Goal: Task Accomplishment & Management: Use online tool/utility

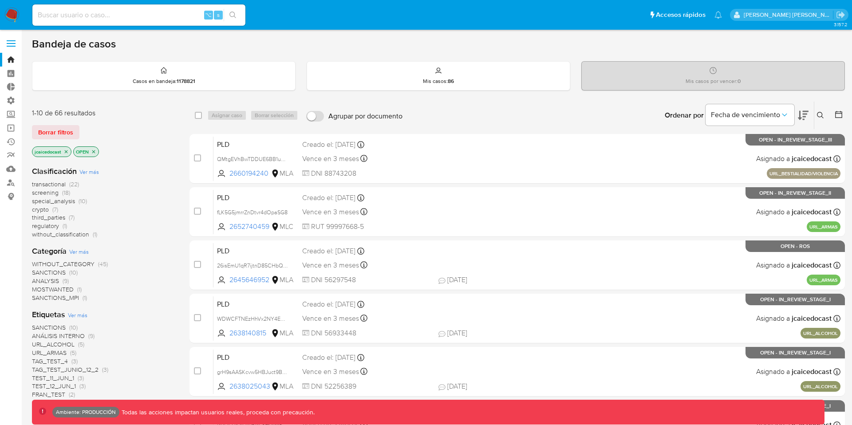
click at [9, 46] on span at bounding box center [11, 46] width 9 height 1
click at [0, 0] on input "checkbox" at bounding box center [0, 0] width 0 height 0
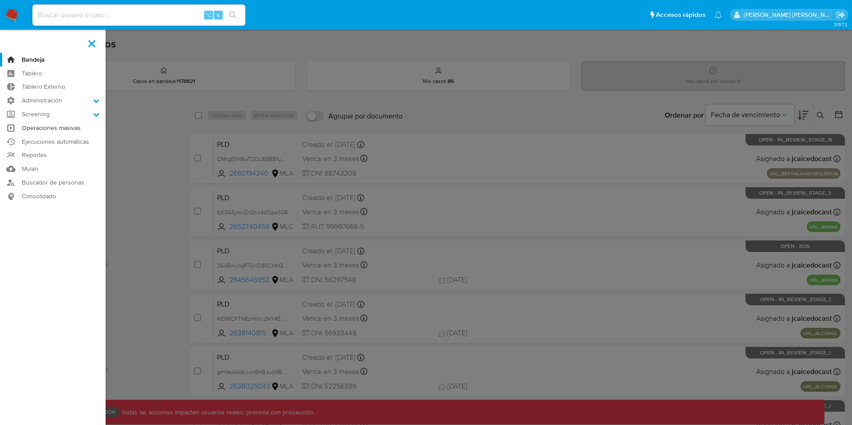
click at [47, 128] on link "Operaciones masivas" at bounding box center [53, 128] width 106 height 14
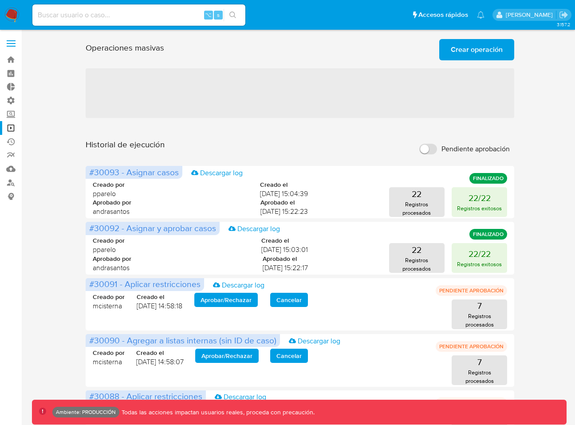
click at [574, 157] on main "3.157.2 Ambiente: PRODUCCIÓN Todas las acciones impactan usuarios reales, proce…" at bounding box center [287, 379] width 575 height 758
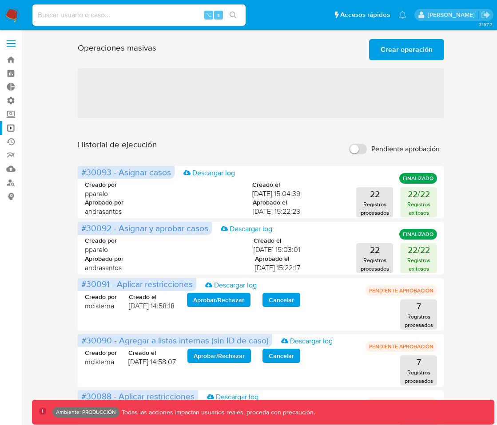
click at [403, 47] on span "Crear operación" at bounding box center [406, 50] width 52 height 20
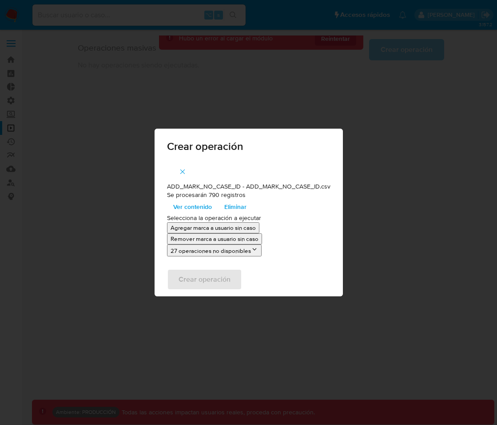
click at [193, 205] on span "Ver contenido" at bounding box center [192, 207] width 39 height 12
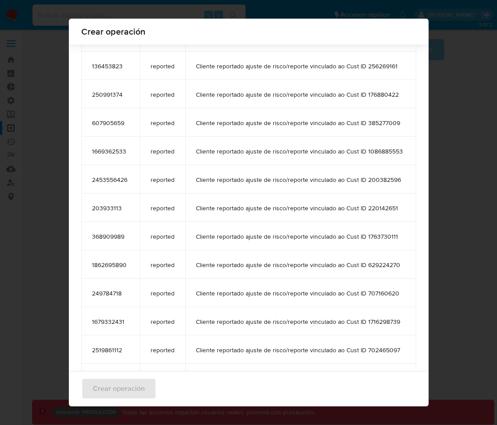
scroll to position [3883, 0]
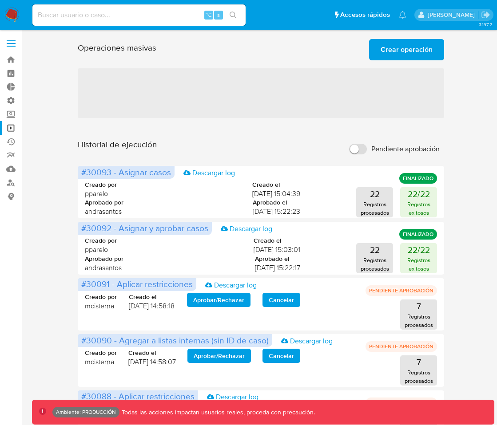
click at [406, 45] on span "Crear operación" at bounding box center [406, 50] width 52 height 20
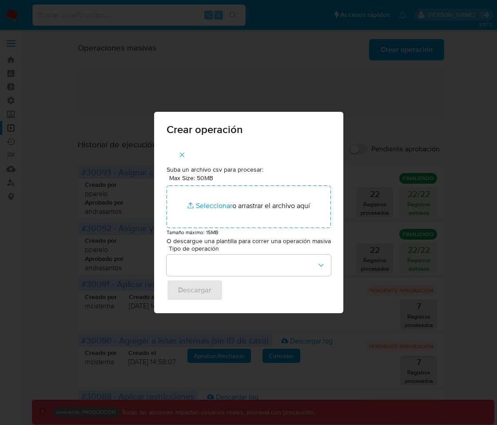
click at [183, 156] on icon "button" at bounding box center [182, 155] width 8 height 8
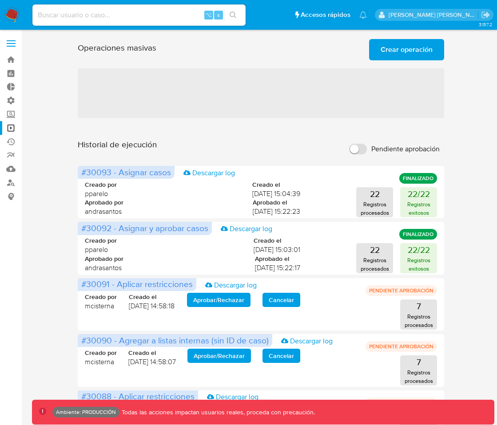
click at [401, 52] on span "Crear operación" at bounding box center [406, 50] width 52 height 20
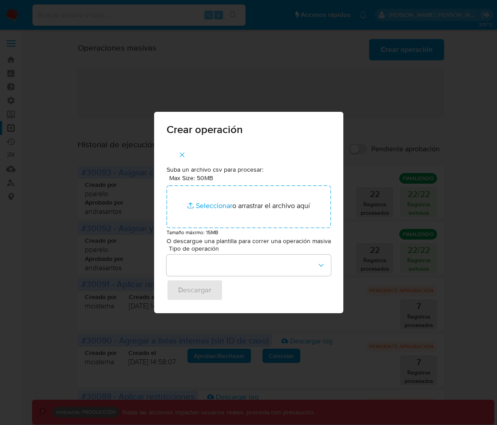
click at [181, 155] on icon "button" at bounding box center [182, 155] width 8 height 8
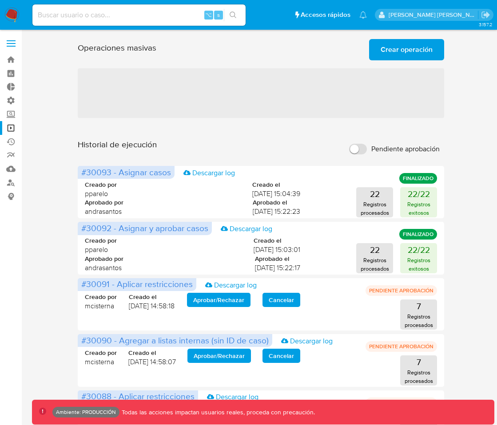
click at [388, 53] on span "Crear operación" at bounding box center [406, 50] width 52 height 20
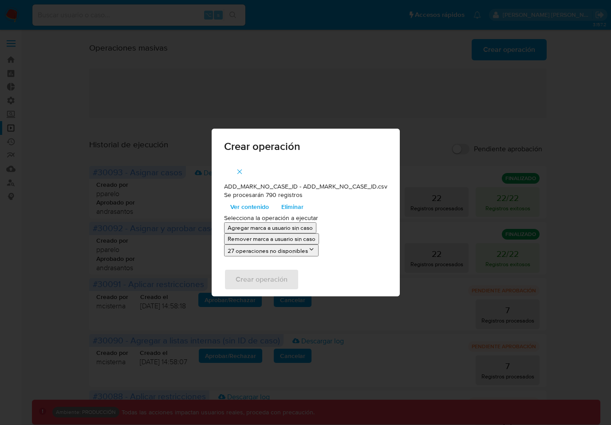
click at [246, 208] on span "Ver contenido" at bounding box center [249, 207] width 39 height 12
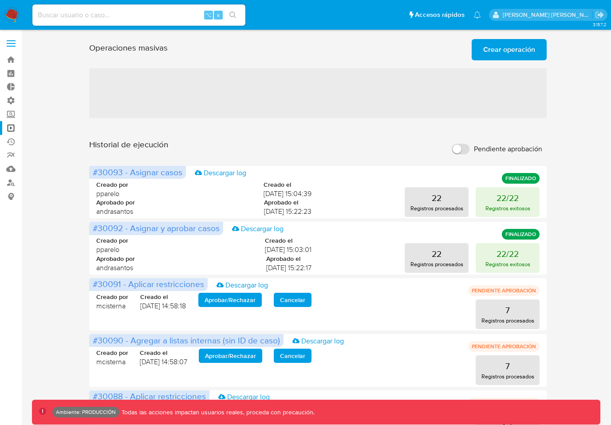
click at [516, 50] on span "Crear operación" at bounding box center [509, 50] width 52 height 20
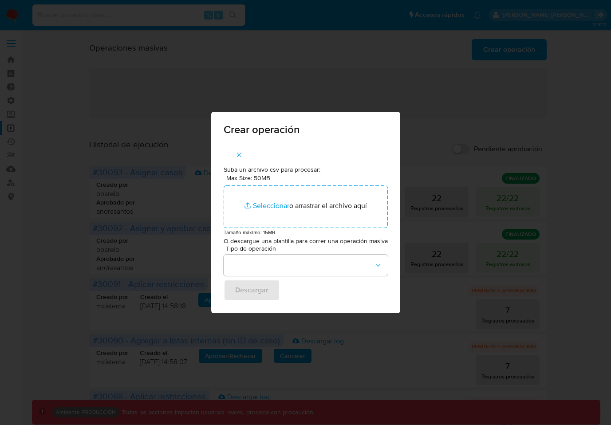
click at [420, 57] on div "Crear operación Suba un archivo csv para procesar: Max Size: 50MB Seleccionar a…" at bounding box center [305, 212] width 611 height 425
click at [242, 154] on icon "button" at bounding box center [239, 155] width 8 height 8
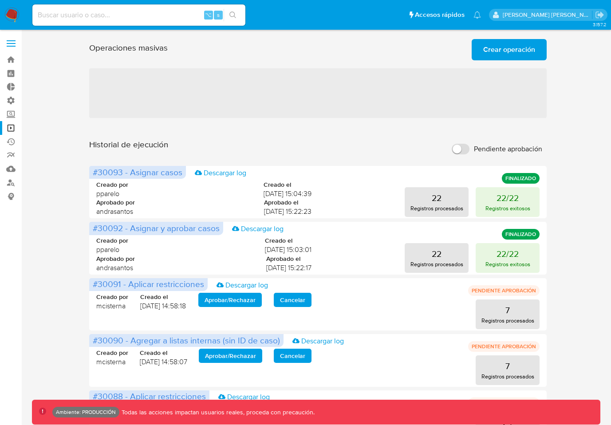
click at [506, 47] on span "Crear operación" at bounding box center [509, 50] width 52 height 20
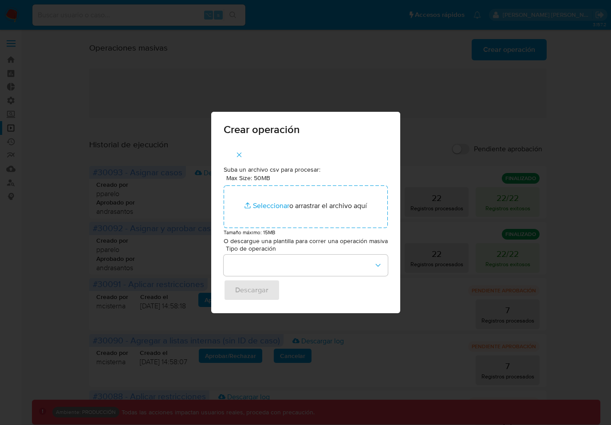
click at [236, 155] on icon "button" at bounding box center [239, 155] width 8 height 8
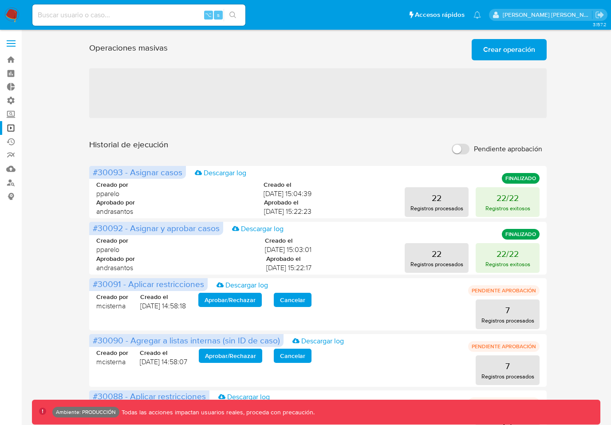
click at [528, 51] on span "Crear operación" at bounding box center [509, 50] width 52 height 20
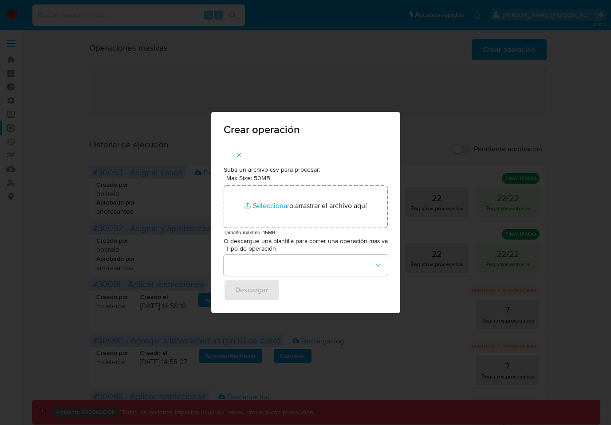
click at [239, 154] on icon "button" at bounding box center [239, 155] width 8 height 8
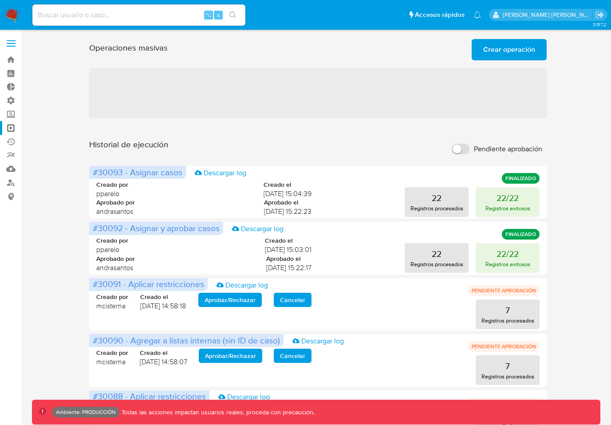
click at [525, 50] on span "Crear operación" at bounding box center [509, 50] width 52 height 20
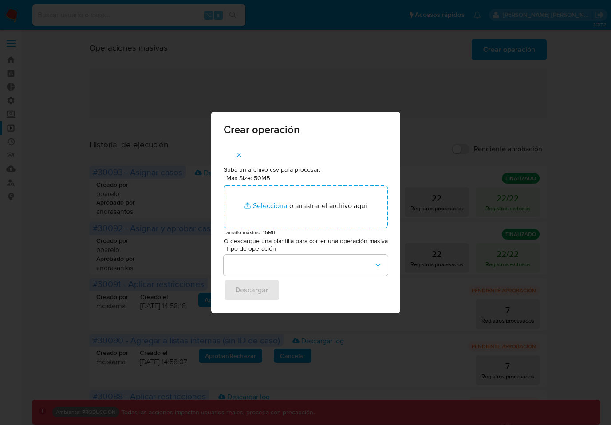
click at [241, 152] on icon "button" at bounding box center [239, 155] width 8 height 8
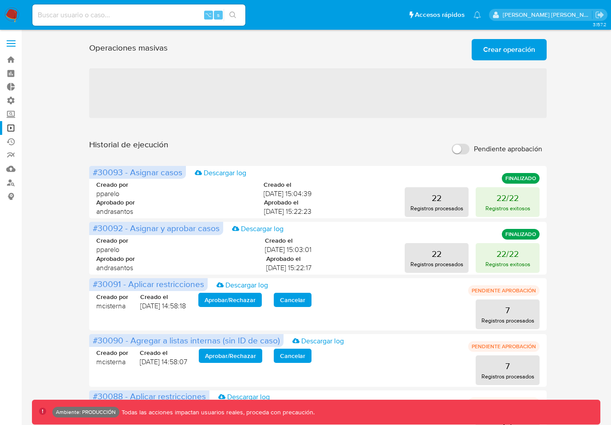
click at [539, 51] on button "Crear operación" at bounding box center [509, 49] width 75 height 21
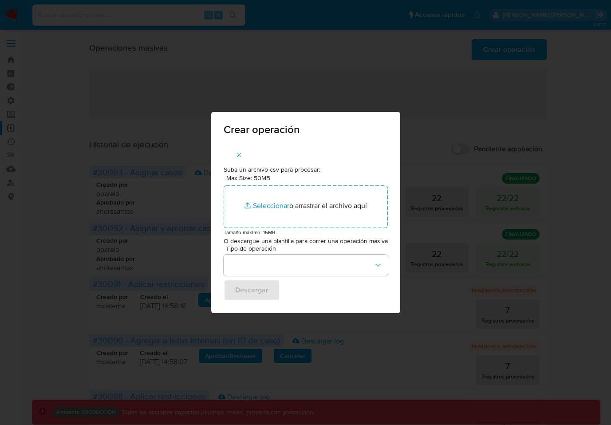
click at [243, 154] on icon "button" at bounding box center [239, 155] width 8 height 8
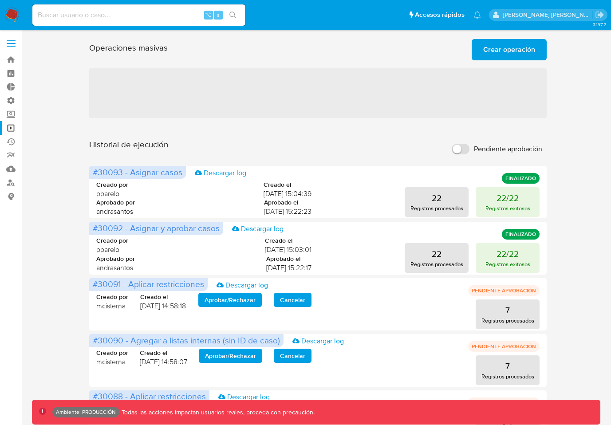
click at [517, 48] on span "Crear operación" at bounding box center [509, 50] width 52 height 20
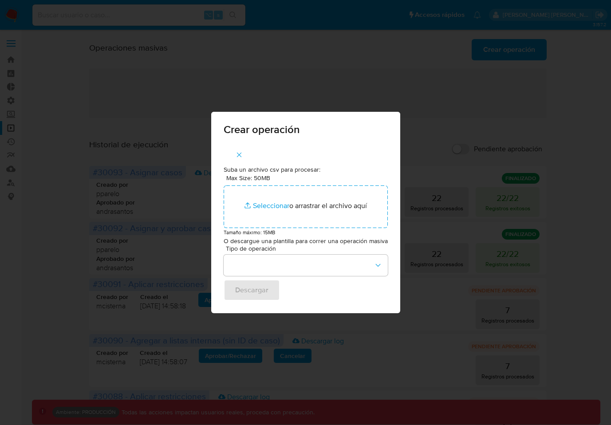
click at [240, 154] on icon "button" at bounding box center [239, 155] width 8 height 8
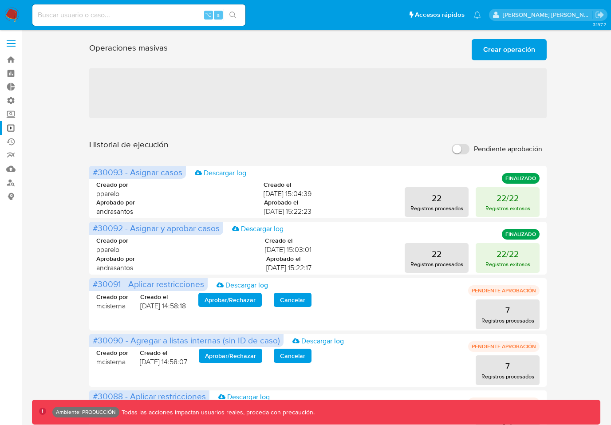
click at [494, 52] on span "Crear operación" at bounding box center [509, 50] width 52 height 20
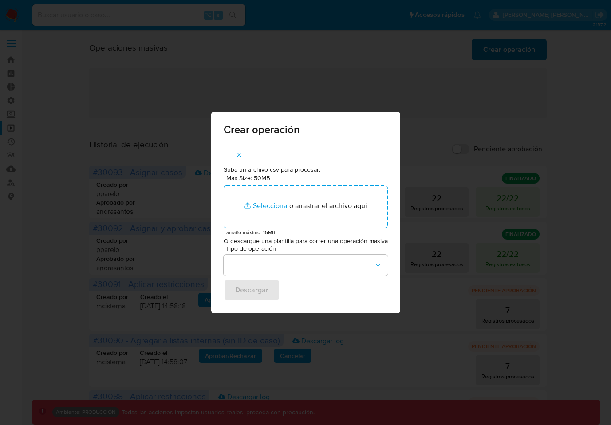
click at [494, 52] on div "Crear operación Suba un archivo csv para procesar: Max Size: 50MB Seleccionar a…" at bounding box center [305, 212] width 611 height 425
click at [237, 153] on icon "button" at bounding box center [239, 155] width 8 height 8
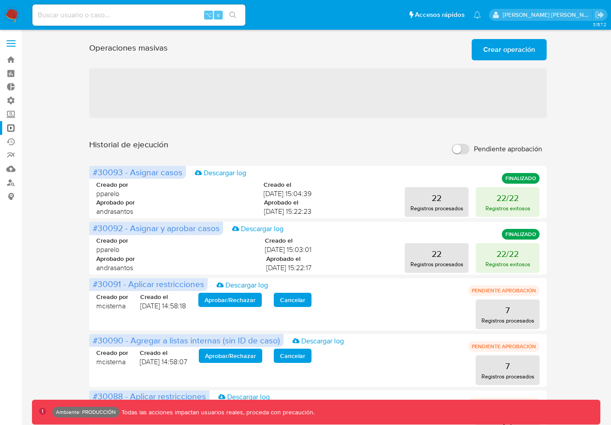
click at [517, 42] on span "Crear operación" at bounding box center [509, 50] width 52 height 20
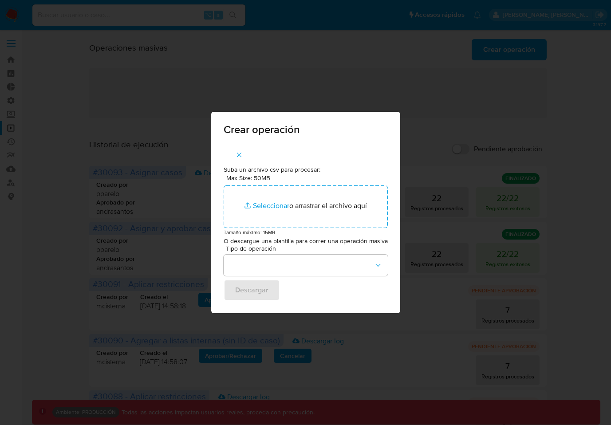
click at [239, 153] on icon "button" at bounding box center [239, 155] width 8 height 8
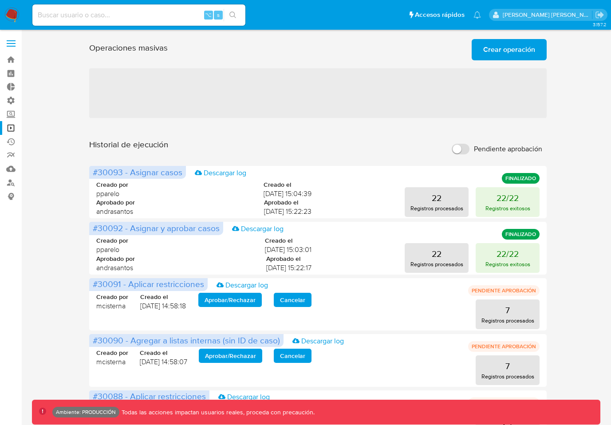
click at [510, 56] on span "Crear operación" at bounding box center [509, 50] width 52 height 20
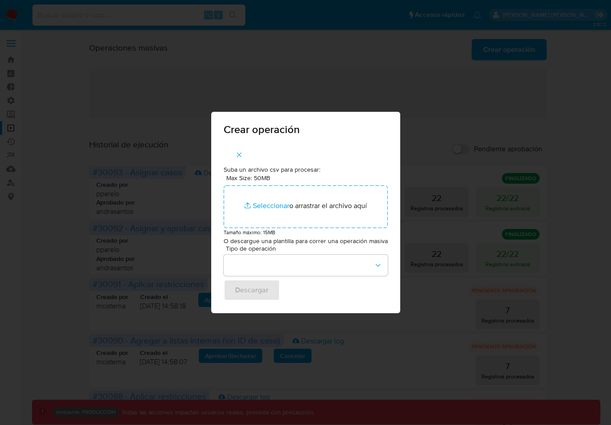
click at [241, 148] on span "button" at bounding box center [239, 155] width 8 height 20
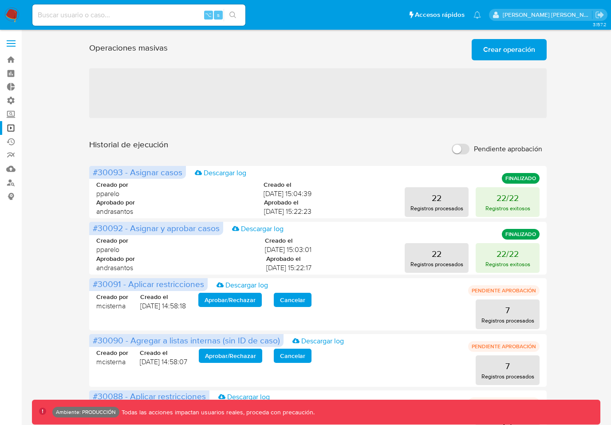
click at [515, 54] on span "Crear operación" at bounding box center [509, 50] width 52 height 20
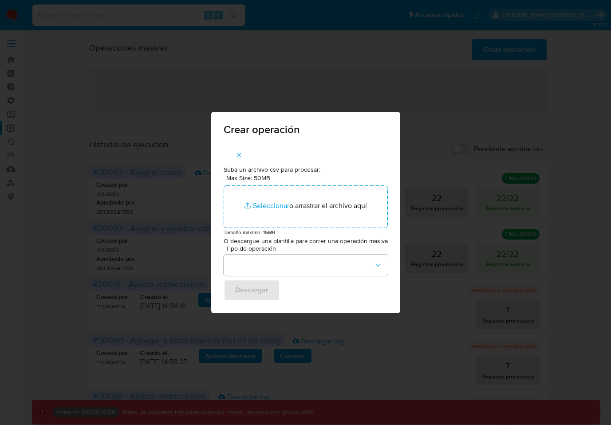
click at [241, 152] on icon "button" at bounding box center [239, 155] width 8 height 8
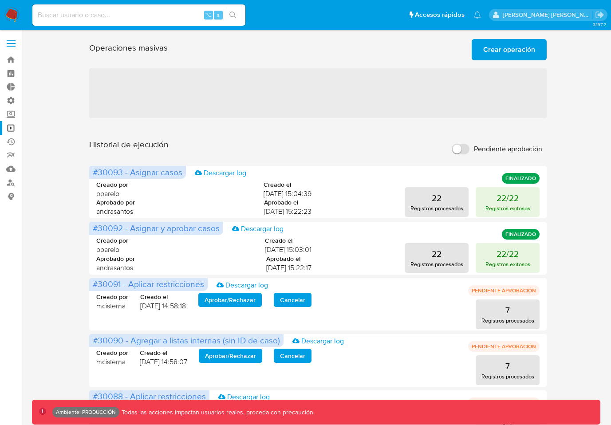
click at [521, 51] on span "Crear operación" at bounding box center [509, 50] width 52 height 20
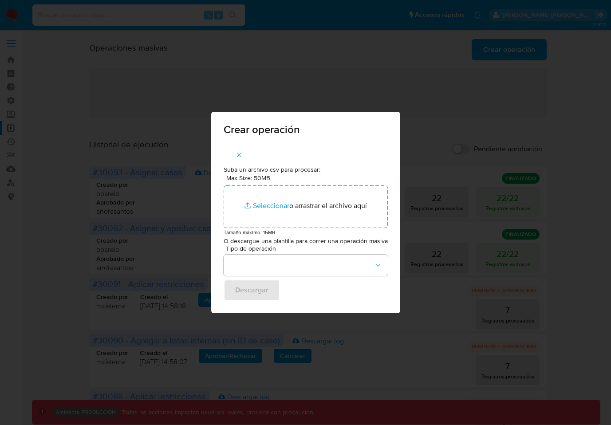
click at [244, 156] on button "button" at bounding box center [239, 154] width 31 height 21
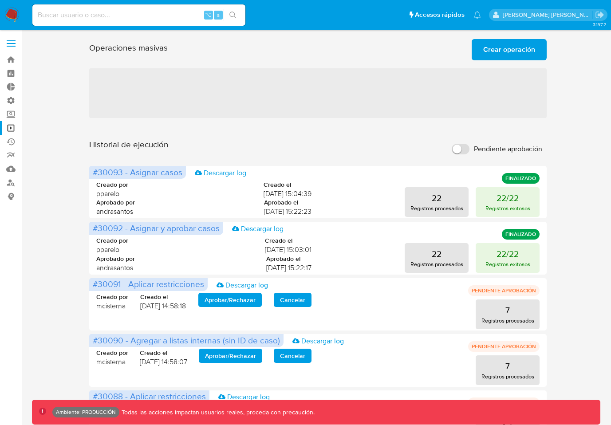
click at [520, 50] on span "Crear operación" at bounding box center [509, 50] width 52 height 20
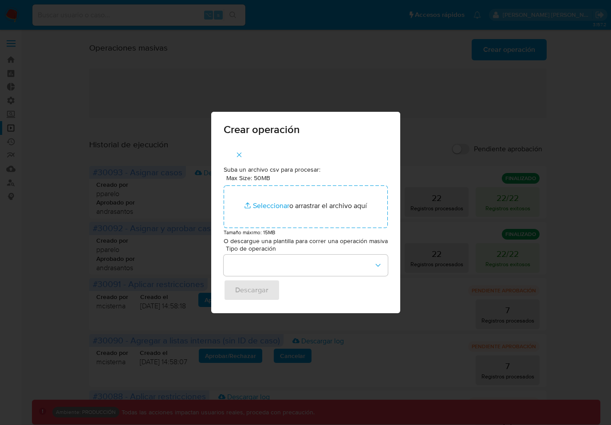
click at [246, 155] on button "button" at bounding box center [239, 154] width 31 height 21
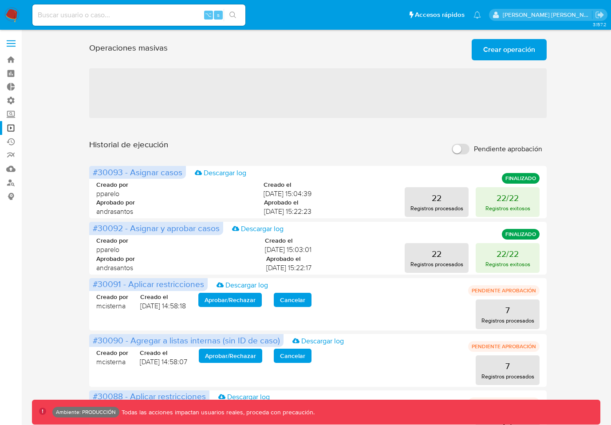
click at [500, 51] on span "Crear operación" at bounding box center [509, 50] width 52 height 20
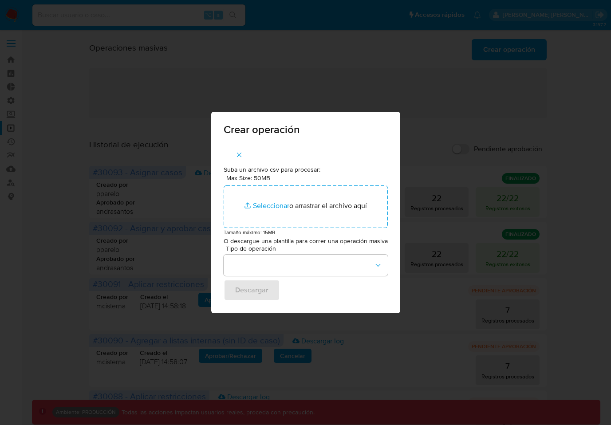
click at [246, 152] on button "button" at bounding box center [239, 154] width 31 height 21
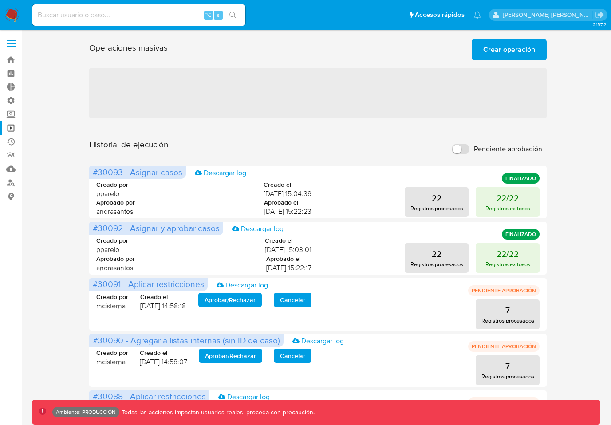
click at [490, 51] on span "Crear operación" at bounding box center [509, 50] width 52 height 20
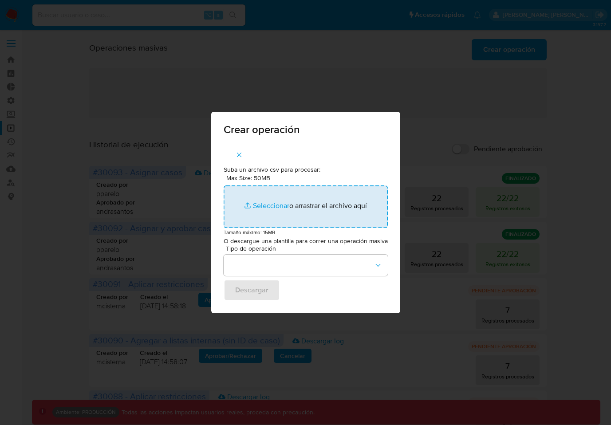
click at [286, 194] on input "Max Size: 50MB Seleccionar archivos" at bounding box center [306, 207] width 164 height 43
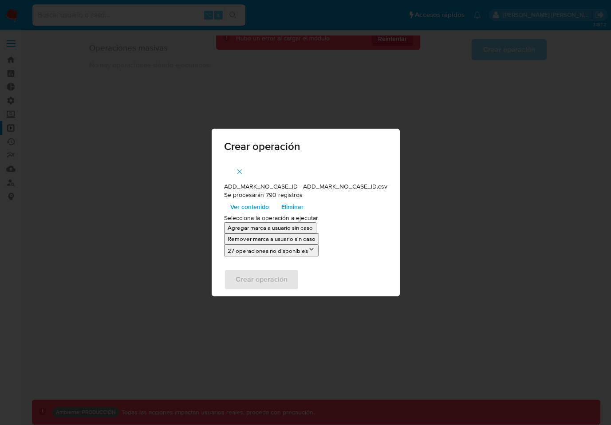
click at [288, 228] on p "Agregar marca a usuario sin caso" at bounding box center [270, 228] width 85 height 8
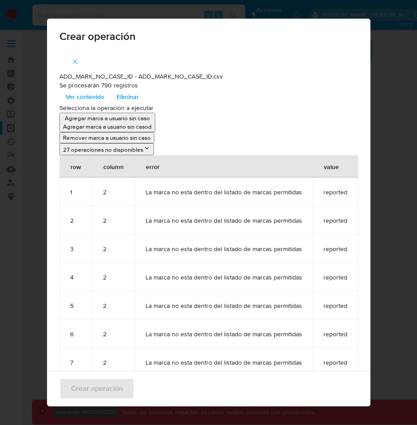
click at [134, 92] on span "Eliminar" at bounding box center [128, 97] width 22 height 12
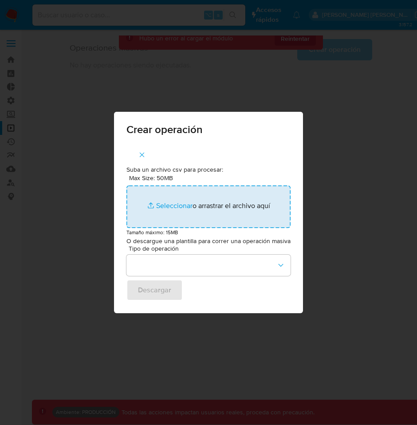
click at [216, 204] on input "Max Size: 50MB Seleccionar archivos" at bounding box center [208, 207] width 164 height 43
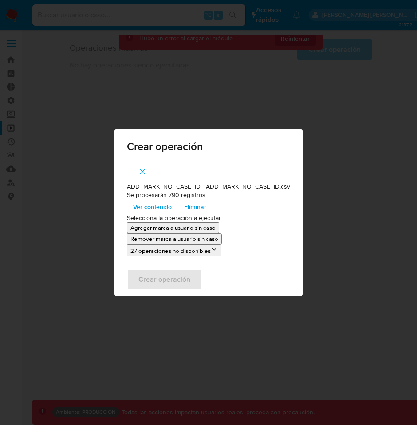
click at [197, 226] on p "Agregar marca a usuario sin caso" at bounding box center [172, 228] width 85 height 8
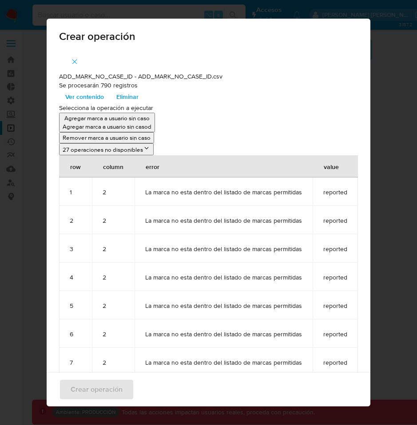
click at [333, 190] on span "reported" at bounding box center [335, 192] width 24 height 8
